Goal: Information Seeking & Learning: Find specific fact

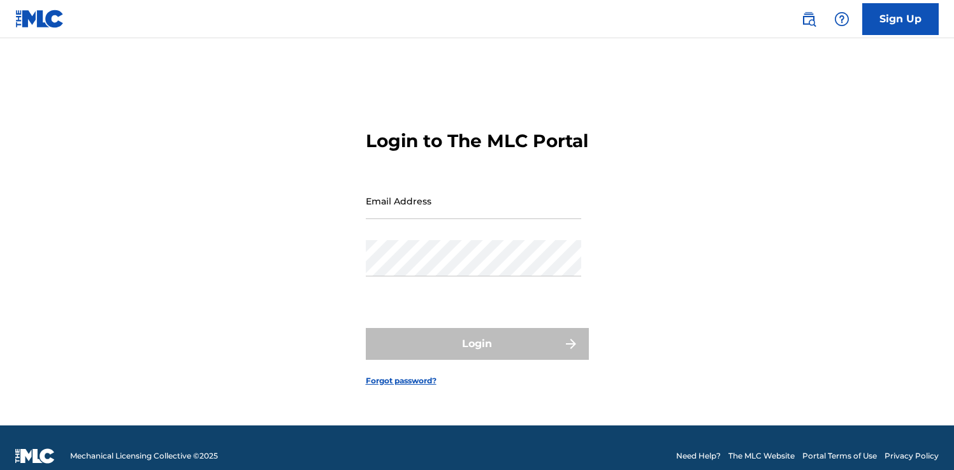
click at [802, 13] on img at bounding box center [808, 18] width 15 height 15
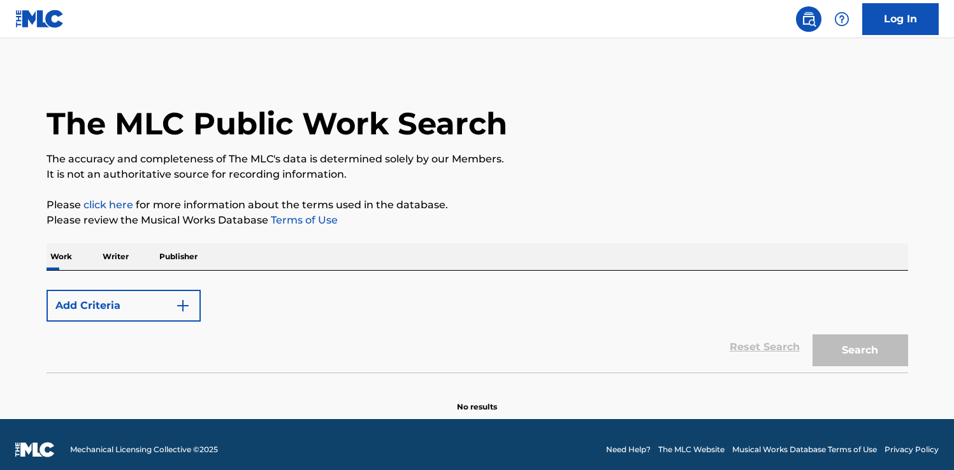
click at [134, 310] on button "Add Criteria" at bounding box center [124, 306] width 154 height 32
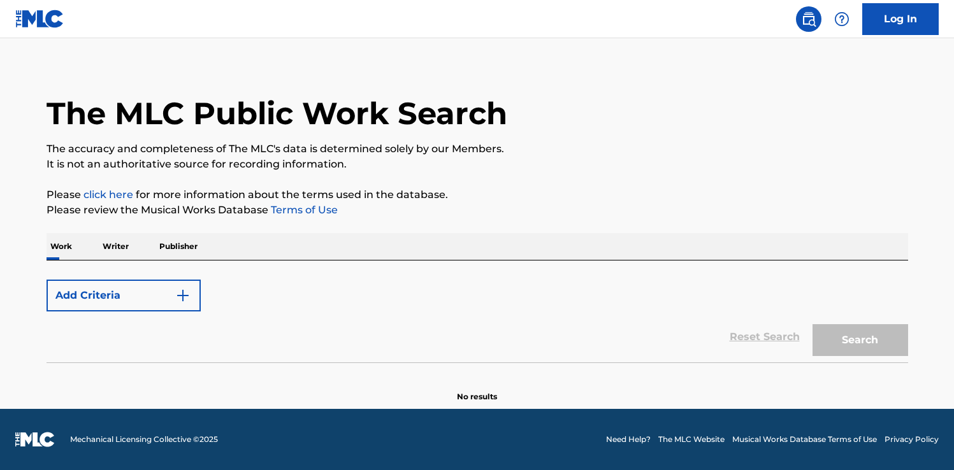
click at [120, 296] on button "Add Criteria" at bounding box center [124, 296] width 154 height 32
click at [898, 15] on link "Log In" at bounding box center [900, 19] width 76 height 32
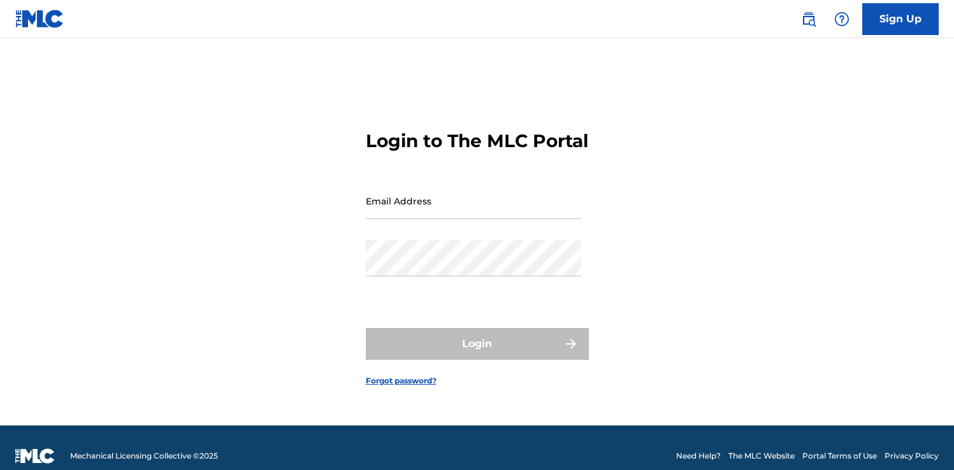
click at [460, 219] on input "Email Address" at bounding box center [473, 201] width 215 height 36
click at [464, 219] on input "[EMAIL_ADDRESS][DOMAIN_NAME]" at bounding box center [473, 201] width 215 height 36
type input "[PERSON_NAME][EMAIL_ADDRESS][PERSON_NAME][DOMAIN_NAME]"
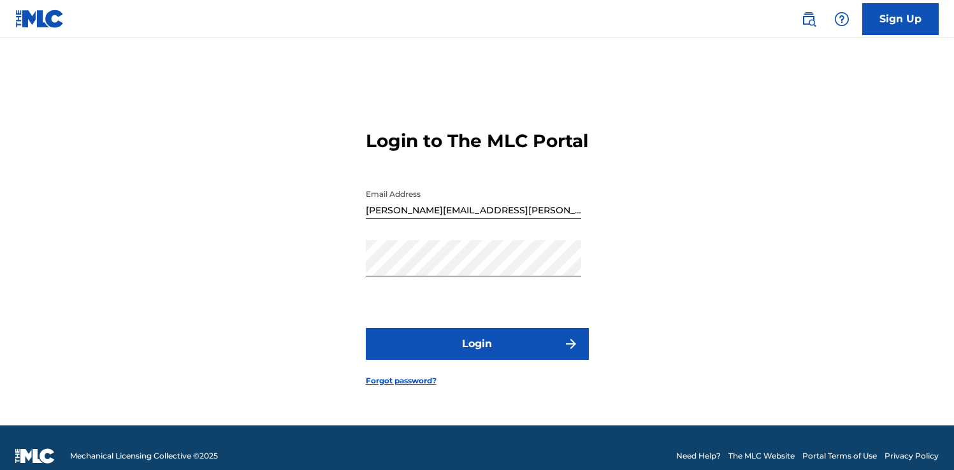
click at [489, 343] on button "Login" at bounding box center [477, 344] width 223 height 32
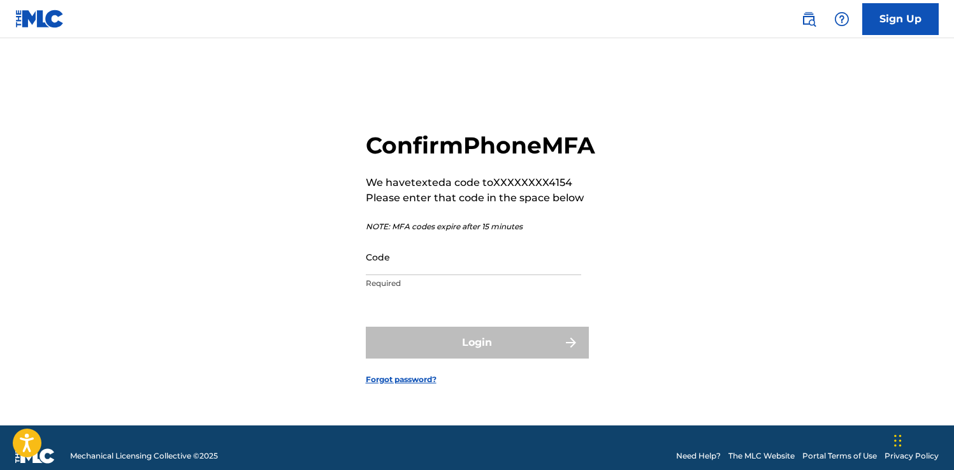
click at [417, 275] on input "Code" at bounding box center [473, 257] width 215 height 36
type input "682085"
click at [366, 327] on button "Login" at bounding box center [477, 343] width 223 height 32
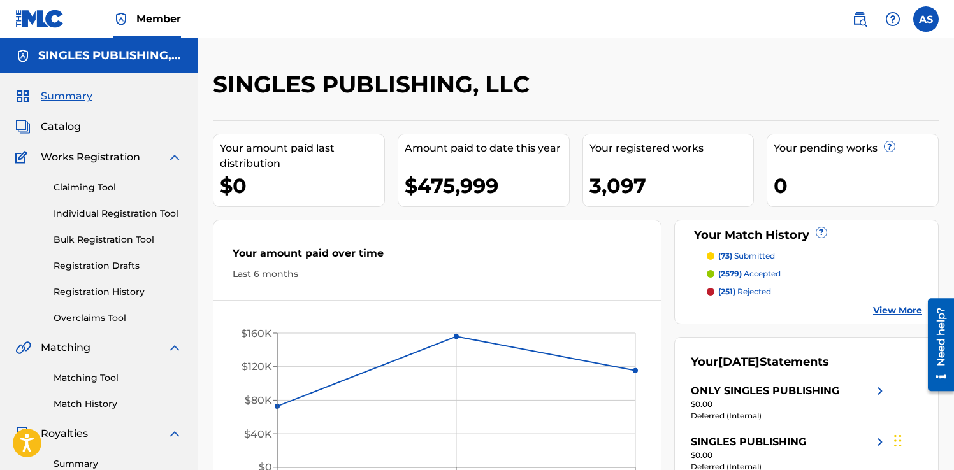
click at [855, 17] on img at bounding box center [859, 18] width 15 height 15
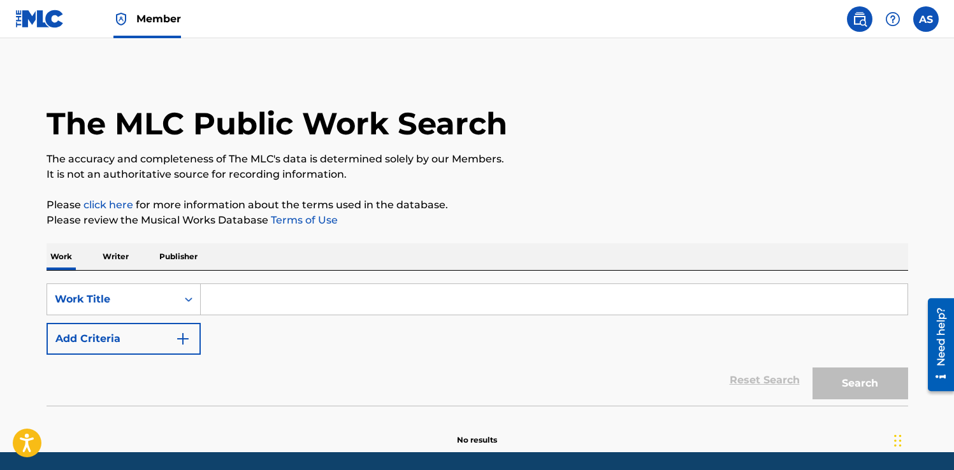
click at [240, 299] on input "Search Form" at bounding box center [554, 299] width 707 height 31
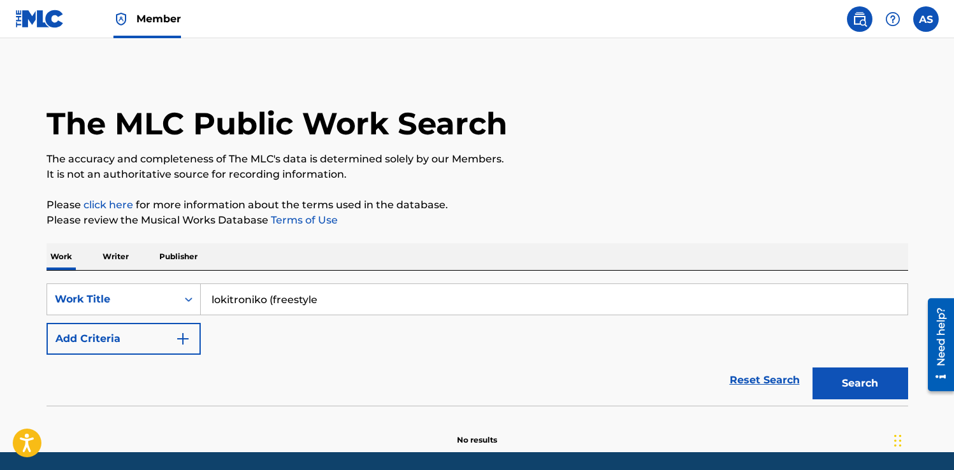
click at [240, 301] on input "lokitroniko (freestyle" at bounding box center [554, 299] width 707 height 31
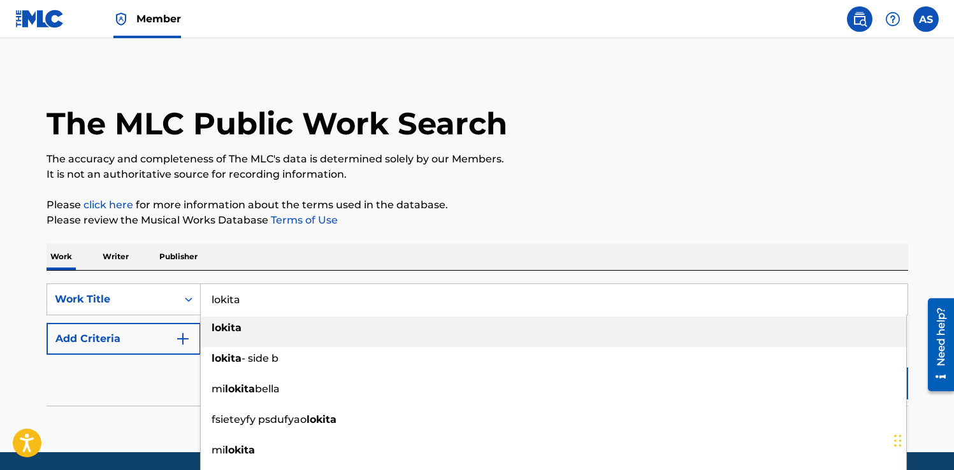
type input "lokita"
click at [245, 327] on div "lokita" at bounding box center [553, 328] width 705 height 23
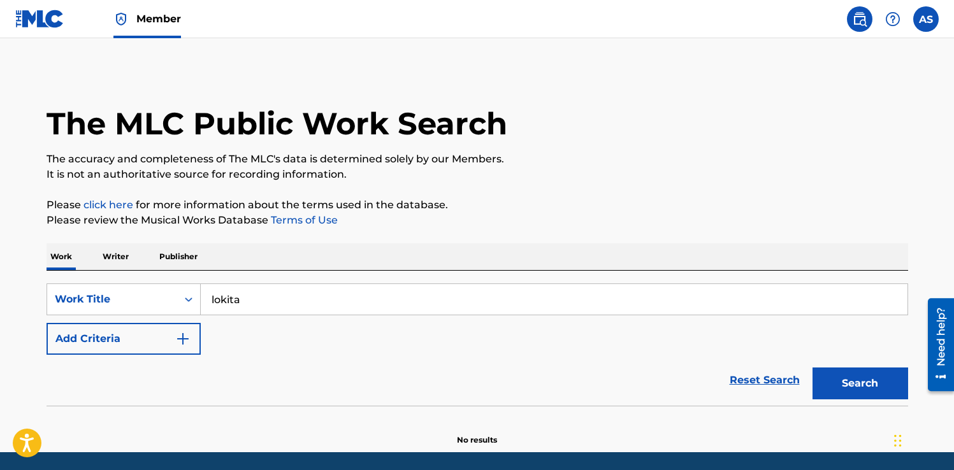
click at [157, 345] on button "Add Criteria" at bounding box center [124, 339] width 154 height 32
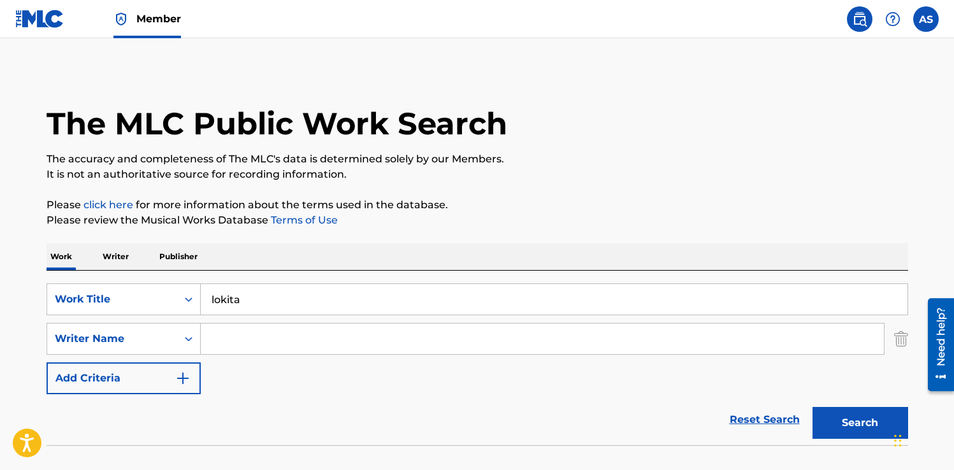
click at [241, 344] on input "Search Form" at bounding box center [542, 339] width 683 height 31
type input "[PERSON_NAME]"
click at [812, 407] on button "Search" at bounding box center [860, 423] width 96 height 32
